Goal: Find specific page/section: Find specific page/section

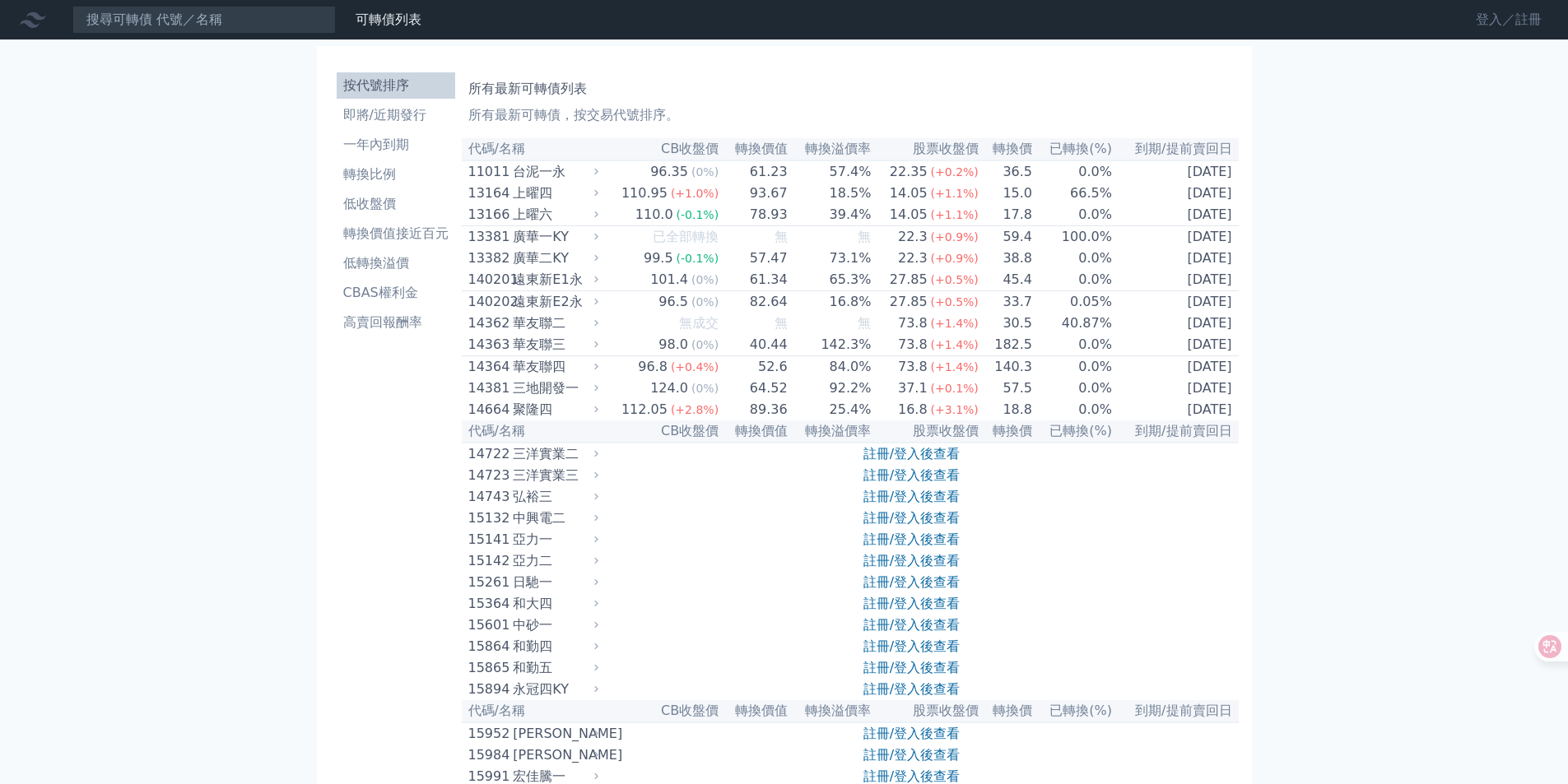
click at [1495, 18] on link "登入／註冊" at bounding box center [1508, 19] width 93 height 27
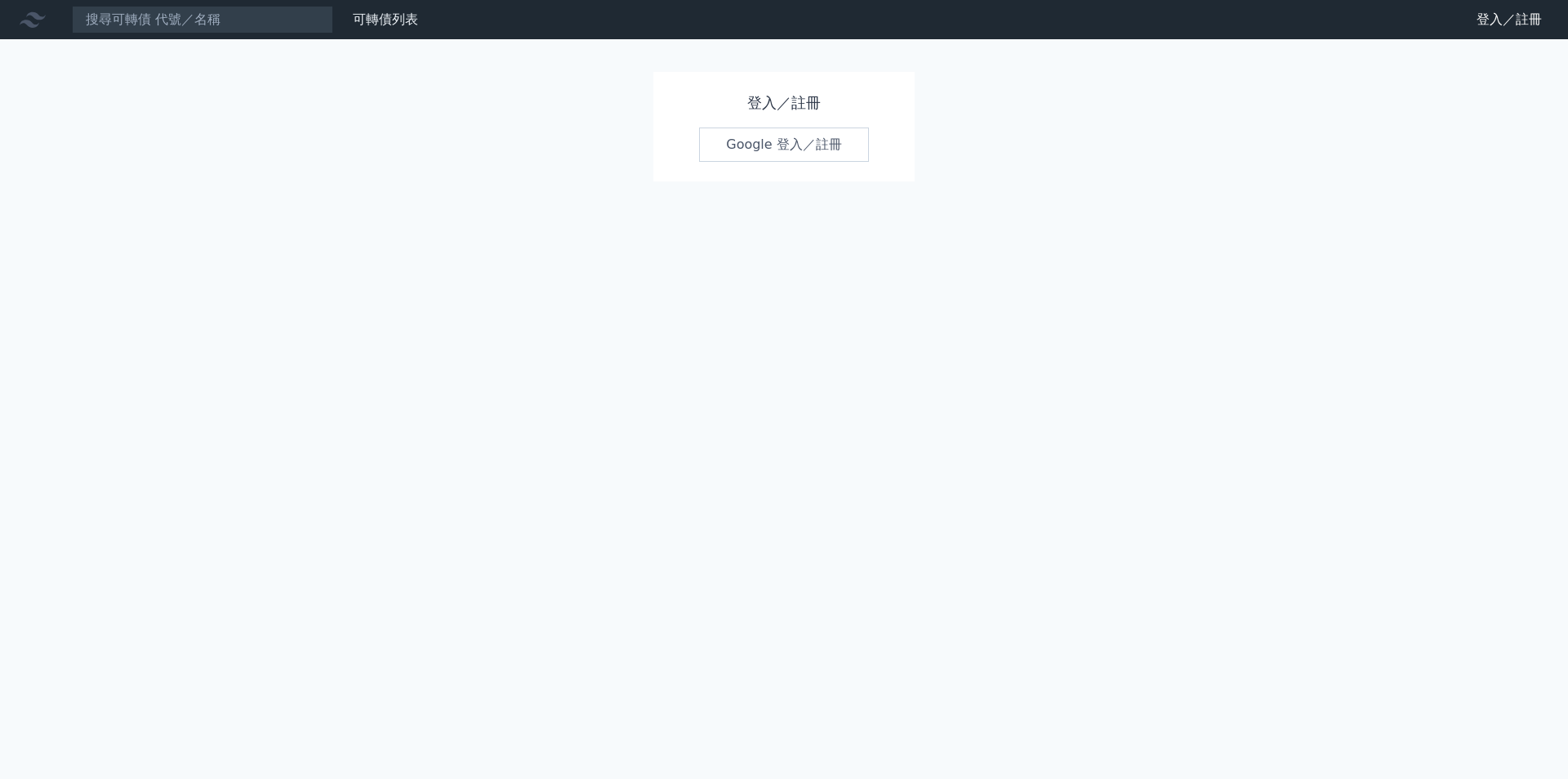
click at [836, 151] on link "Google 登入／註冊" at bounding box center [784, 145] width 170 height 35
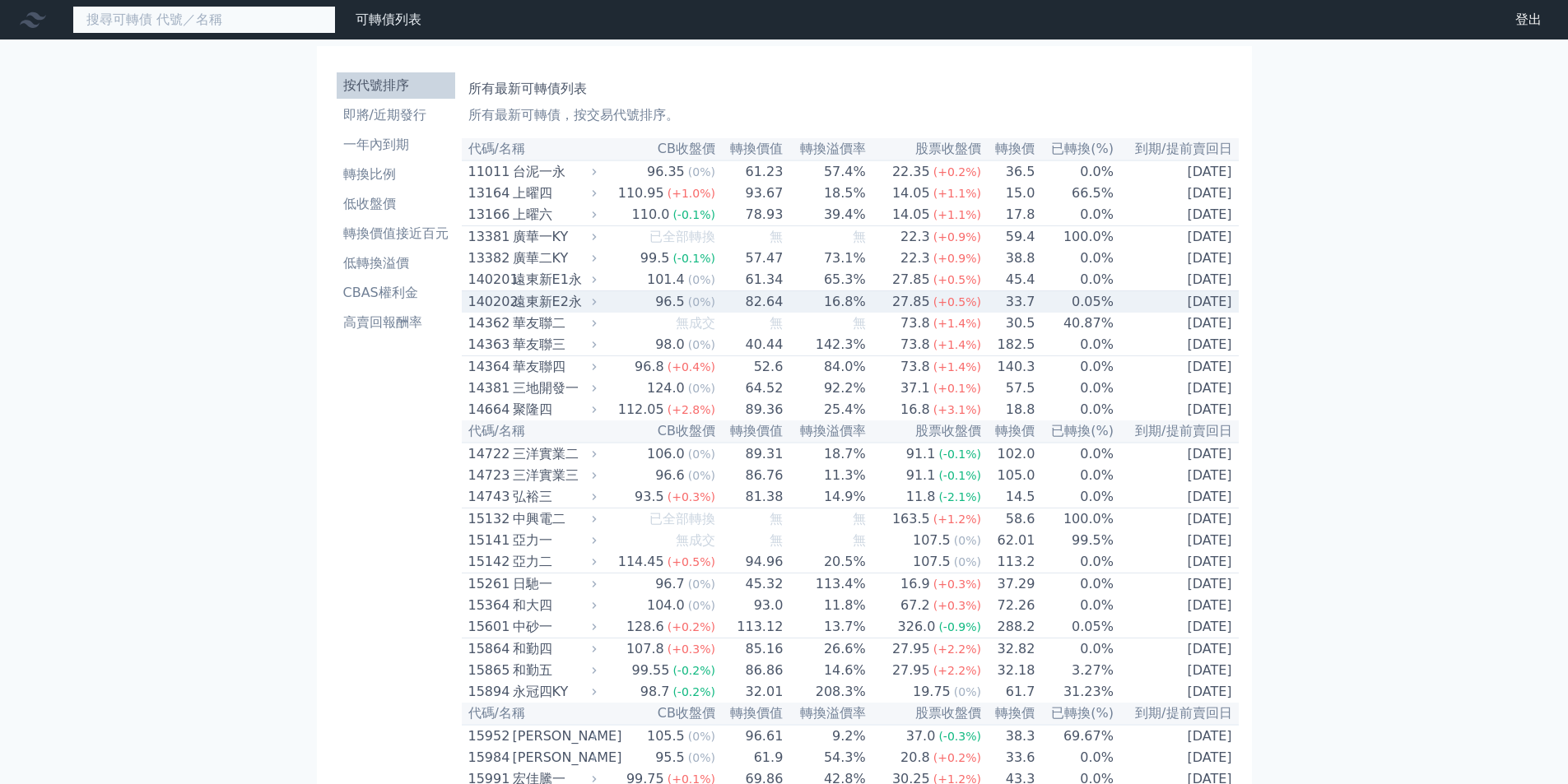
click at [207, 32] on input at bounding box center [203, 19] width 263 height 28
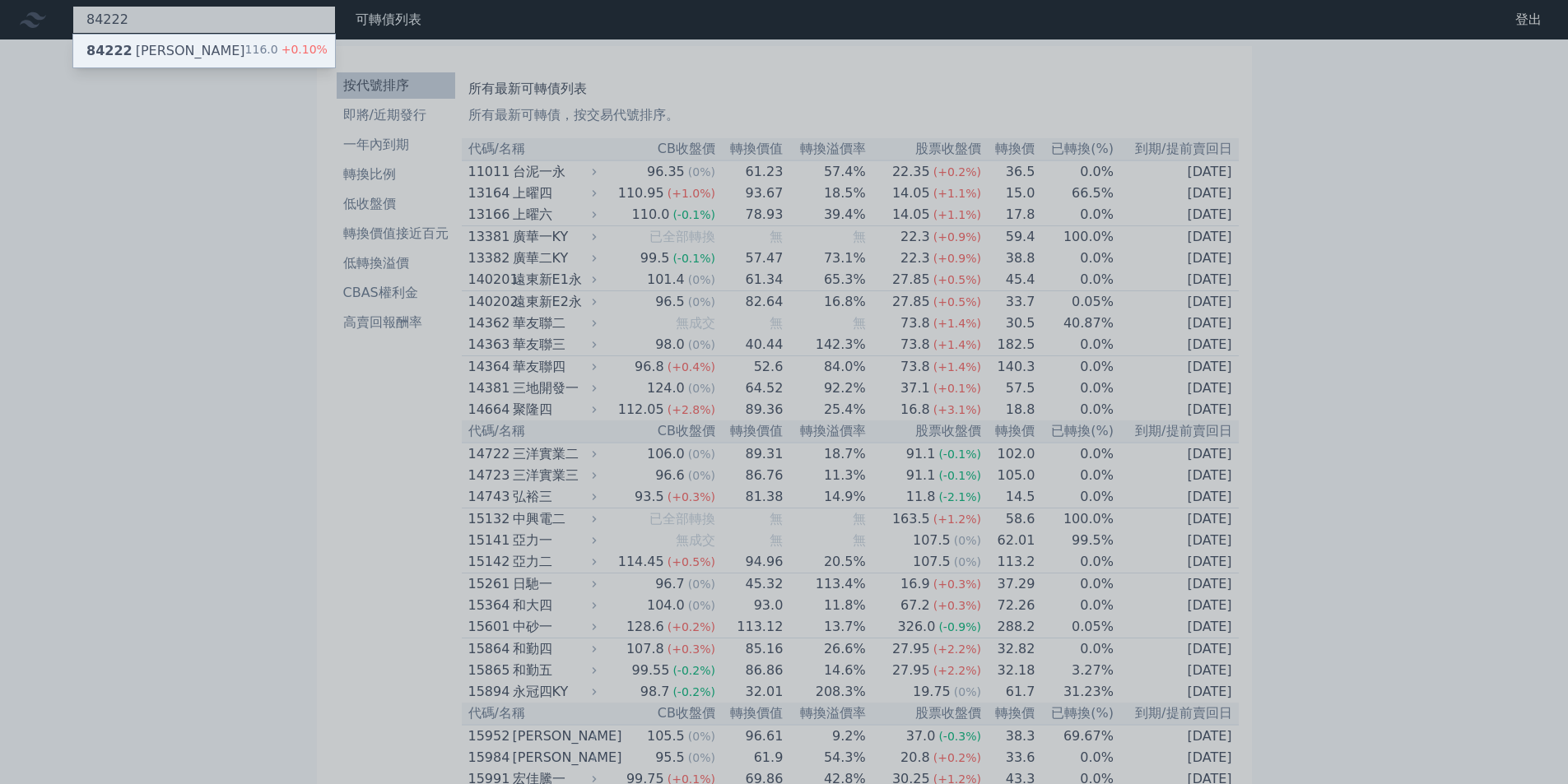
type input "84222"
